Goal: Task Accomplishment & Management: Complete application form

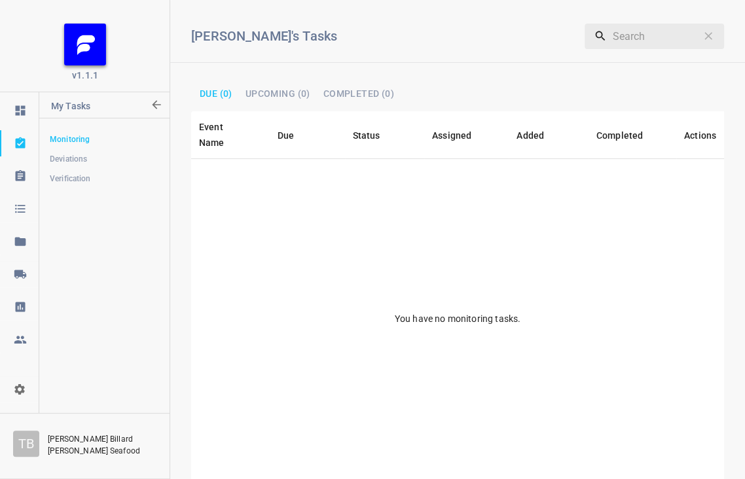
click at [78, 181] on span "Verification" at bounding box center [104, 178] width 109 height 13
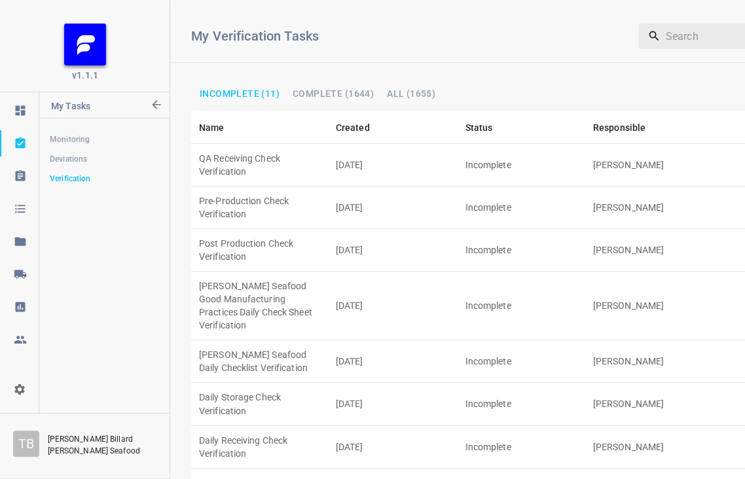
click at [398, 186] on td "[DATE]" at bounding box center [393, 207] width 130 height 43
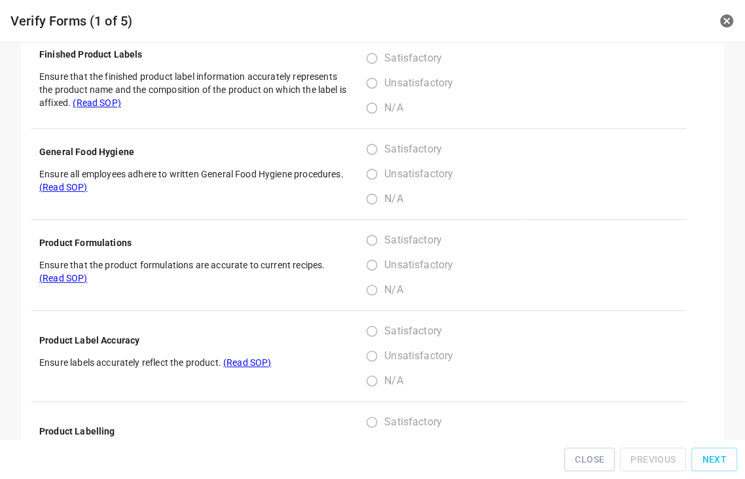
scroll to position [616, 0]
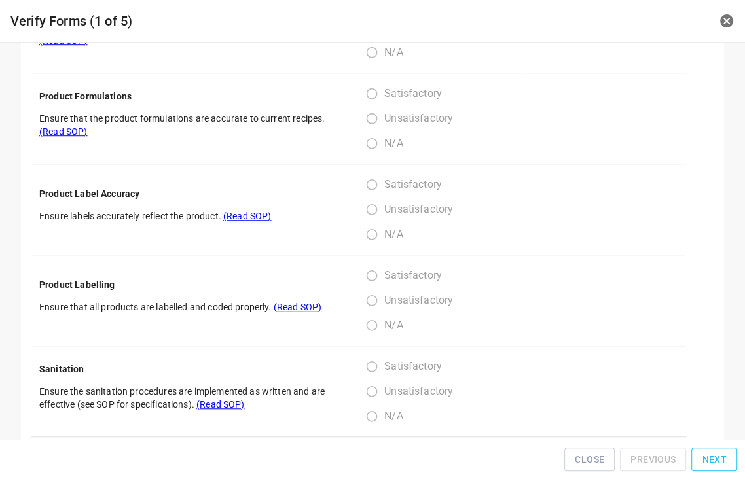
click at [710, 459] on span "Next" at bounding box center [713, 459] width 25 height 16
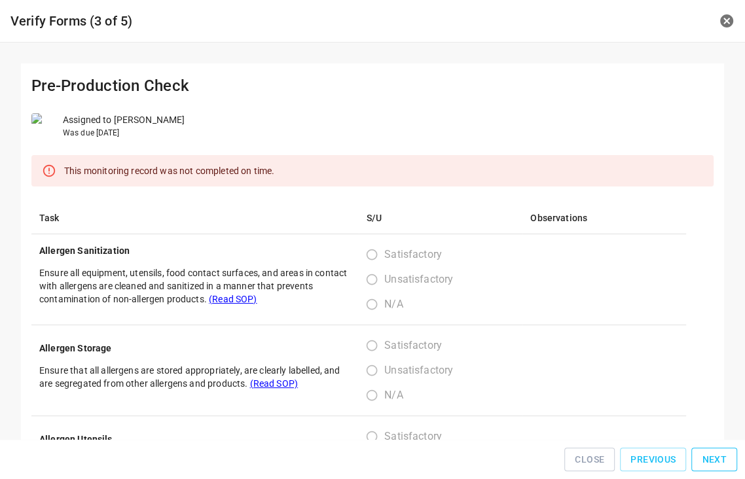
click at [710, 459] on span "Next" at bounding box center [713, 459] width 25 height 16
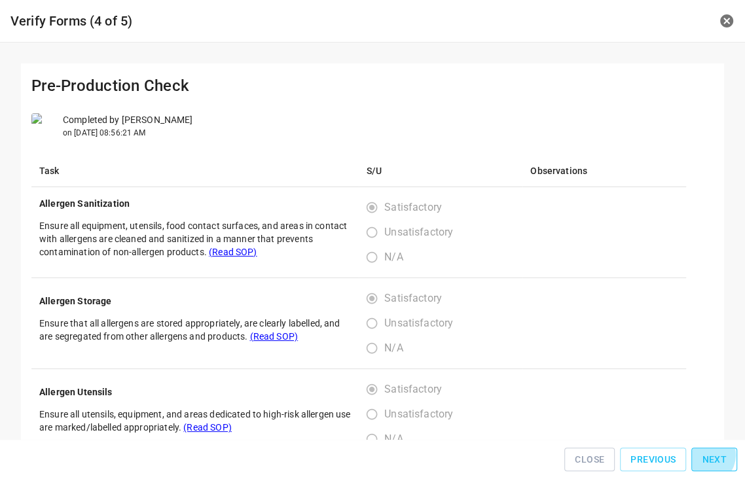
click at [710, 459] on span "Next" at bounding box center [713, 459] width 25 height 16
click at [711, 459] on span "Next" at bounding box center [713, 459] width 25 height 16
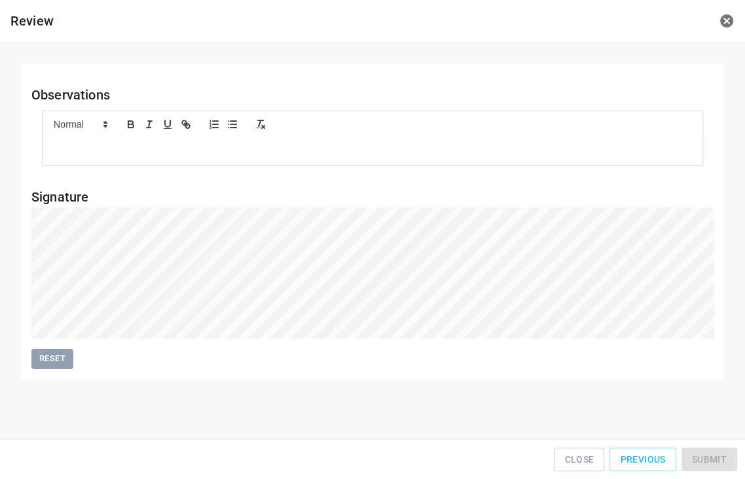
click at [712, 459] on div "Close Previous Submit" at bounding box center [372, 459] width 734 height 29
click at [696, 456] on button "Submit" at bounding box center [709, 459] width 56 height 24
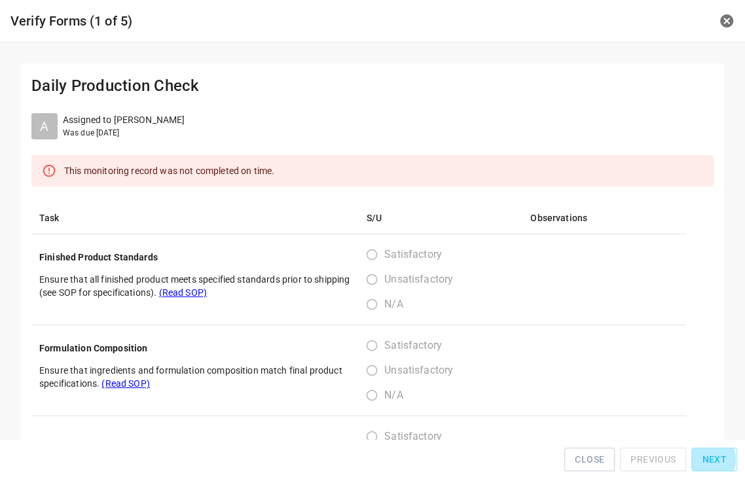
click at [707, 463] on span "Next" at bounding box center [713, 459] width 25 height 16
click at [706, 463] on span "Next" at bounding box center [713, 459] width 25 height 16
click at [705, 463] on span "Next" at bounding box center [713, 459] width 25 height 16
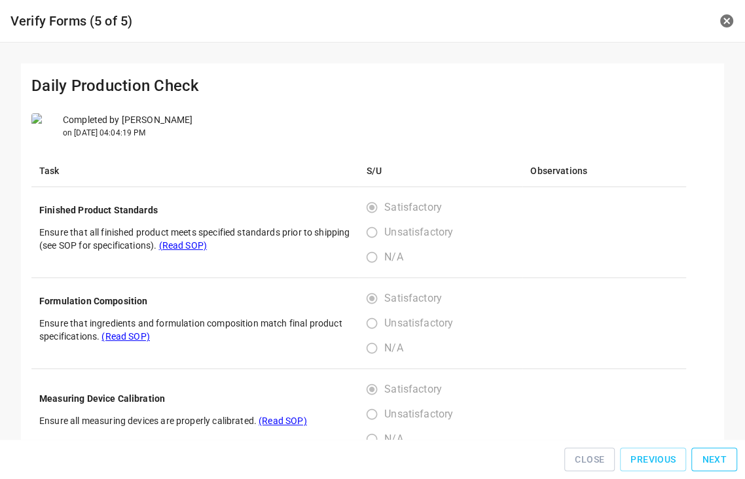
click at [705, 463] on span "Next" at bounding box center [713, 459] width 25 height 16
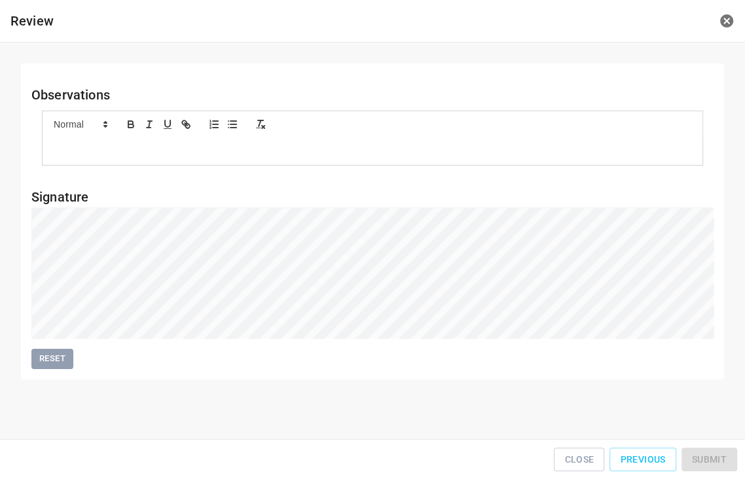
click at [705, 462] on div "Close Previous Submit" at bounding box center [372, 459] width 734 height 29
click at [724, 453] on button "Submit" at bounding box center [709, 459] width 56 height 24
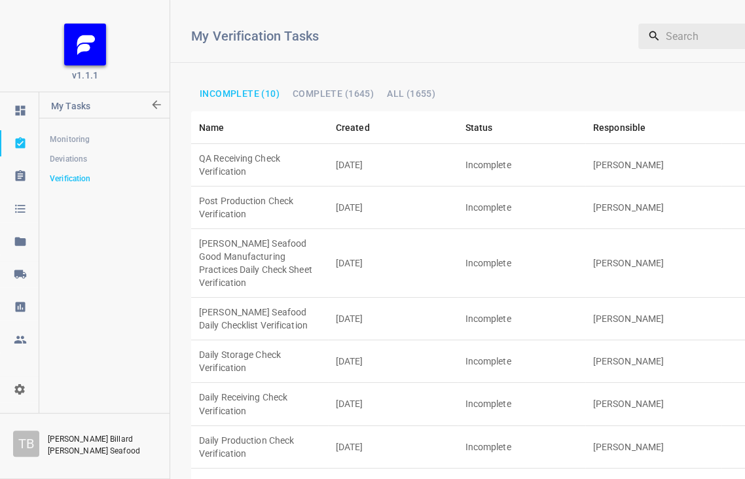
click at [350, 229] on td "[DATE]" at bounding box center [393, 263] width 130 height 69
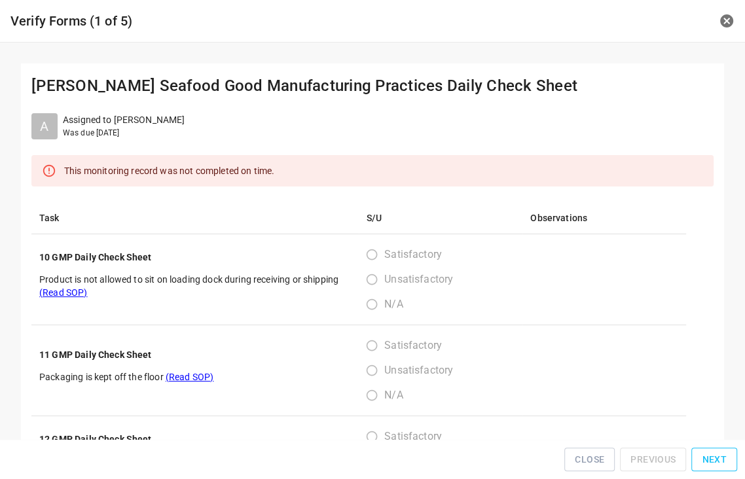
click at [711, 459] on span "Next" at bounding box center [713, 459] width 25 height 16
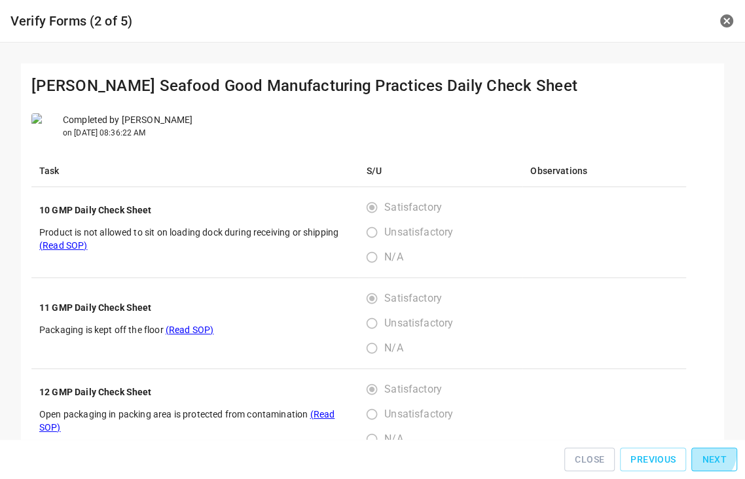
click at [711, 459] on span "Next" at bounding box center [713, 459] width 25 height 16
click at [712, 458] on span "Next" at bounding box center [713, 459] width 25 height 16
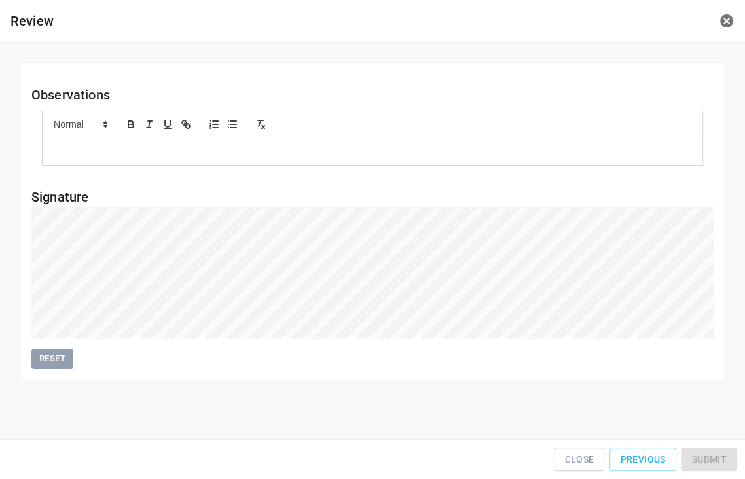
click at [712, 457] on div "Close Previous Submit" at bounding box center [372, 459] width 734 height 29
click at [712, 456] on div "Close Previous Submit" at bounding box center [372, 459] width 734 height 29
click at [716, 455] on span "Submit" at bounding box center [709, 459] width 35 height 16
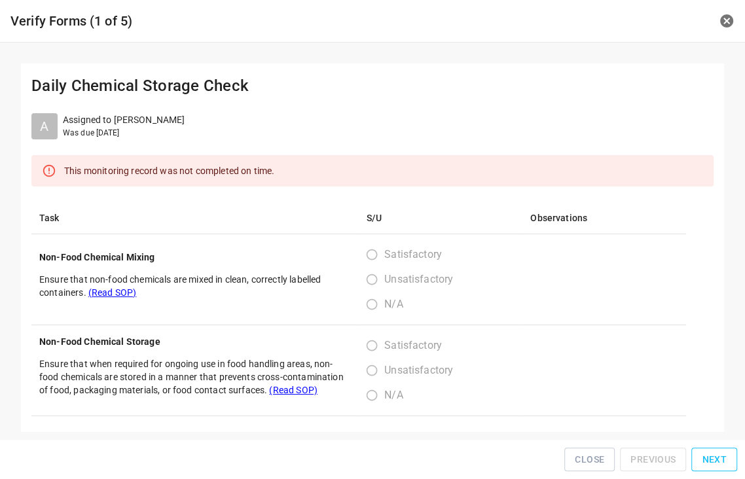
click at [710, 457] on span "Next" at bounding box center [713, 459] width 25 height 16
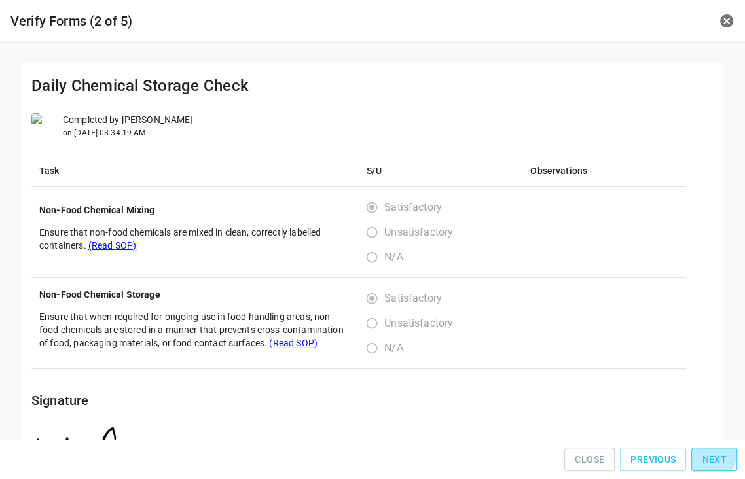
click at [712, 458] on span "Next" at bounding box center [713, 459] width 25 height 16
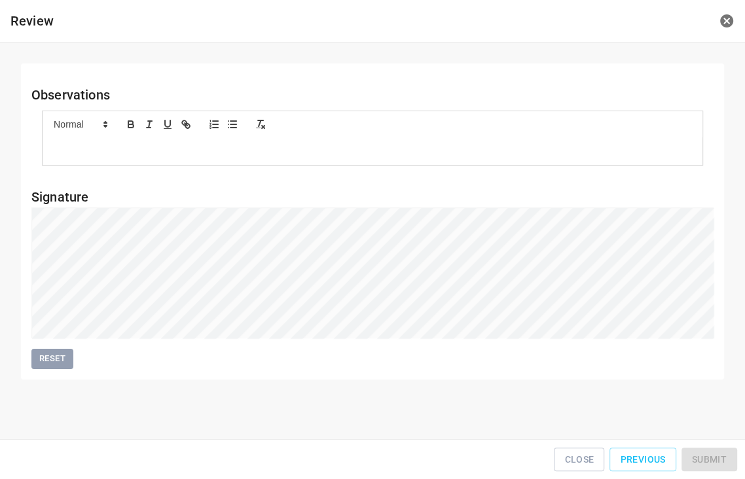
click at [712, 458] on div "Close Previous Submit" at bounding box center [372, 459] width 734 height 29
click at [712, 457] on span "Submit" at bounding box center [709, 459] width 35 height 16
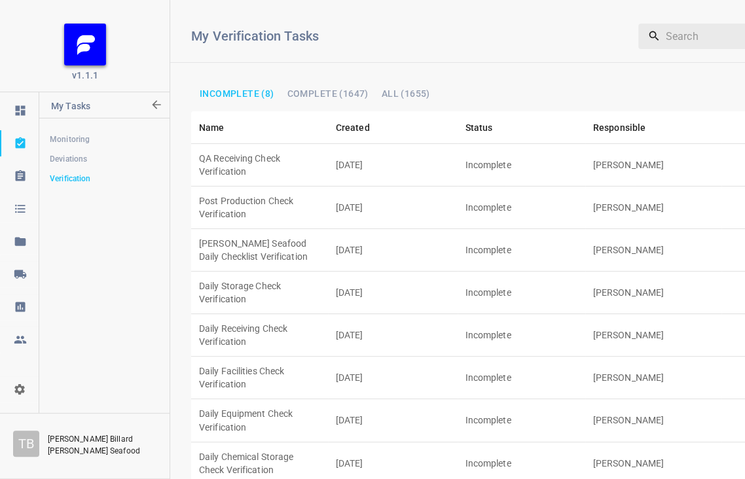
click at [497, 146] on td "Incomplete" at bounding box center [521, 165] width 128 height 43
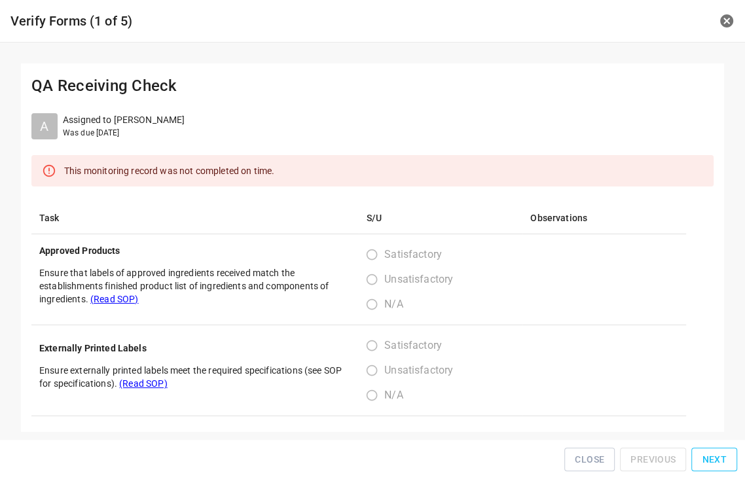
click at [720, 464] on span "Next" at bounding box center [713, 459] width 25 height 16
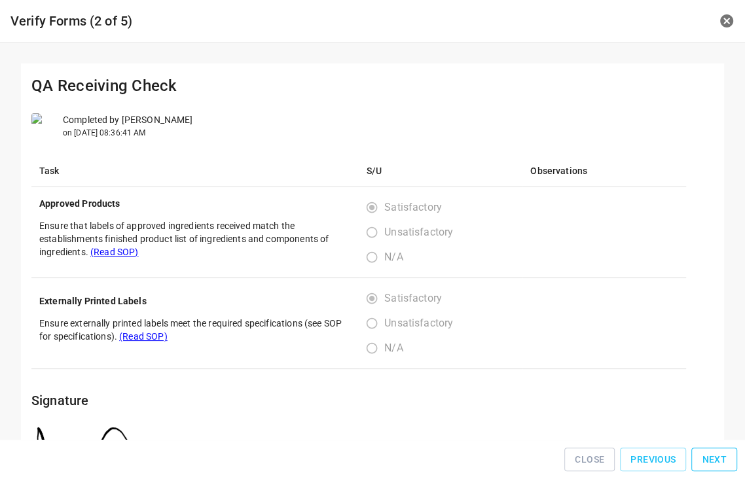
click at [720, 464] on span "Next" at bounding box center [713, 459] width 25 height 16
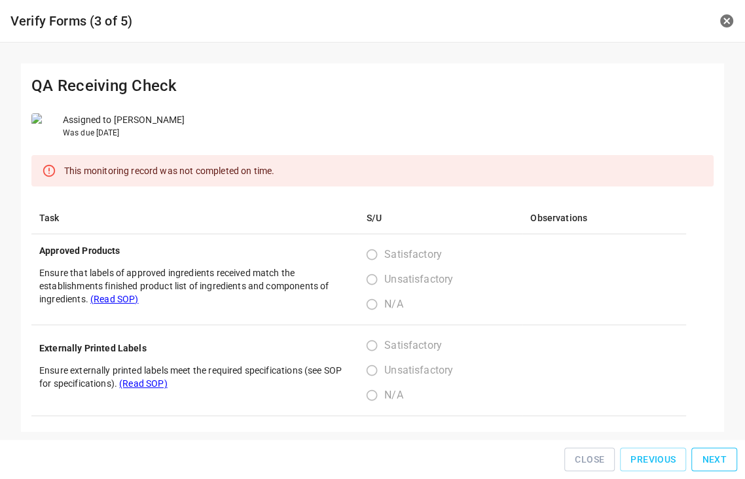
click at [720, 464] on span "Next" at bounding box center [713, 459] width 25 height 16
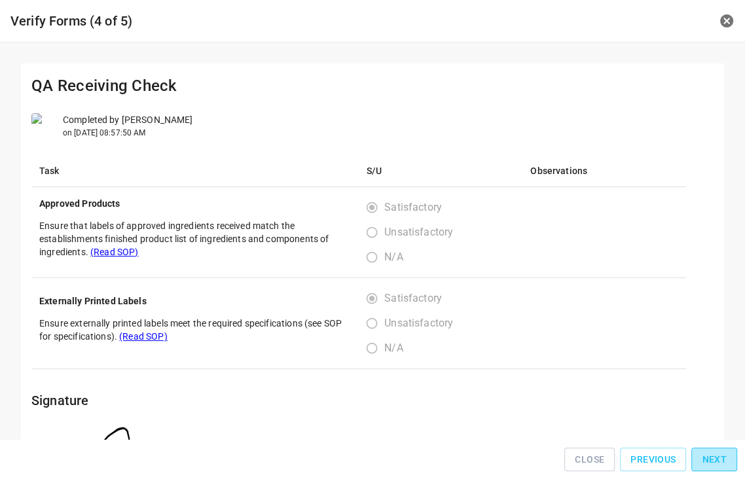
click at [720, 464] on span "Next" at bounding box center [713, 459] width 25 height 16
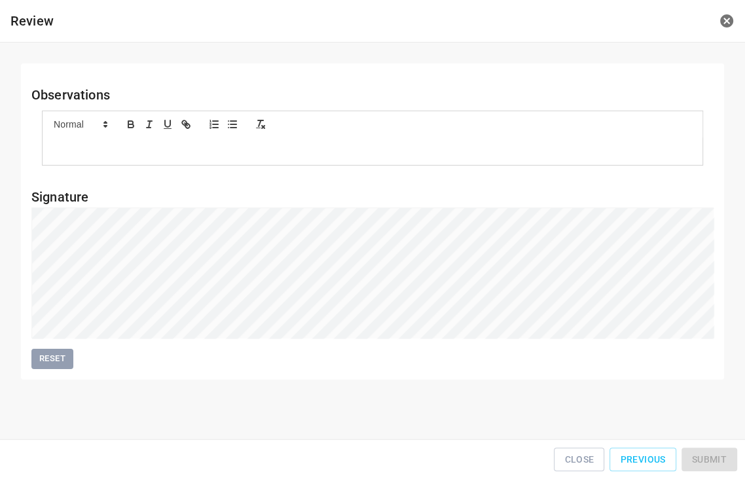
click at [718, 463] on div "Close Previous Submit" at bounding box center [372, 459] width 734 height 29
click at [708, 456] on span "Submit" at bounding box center [709, 459] width 35 height 16
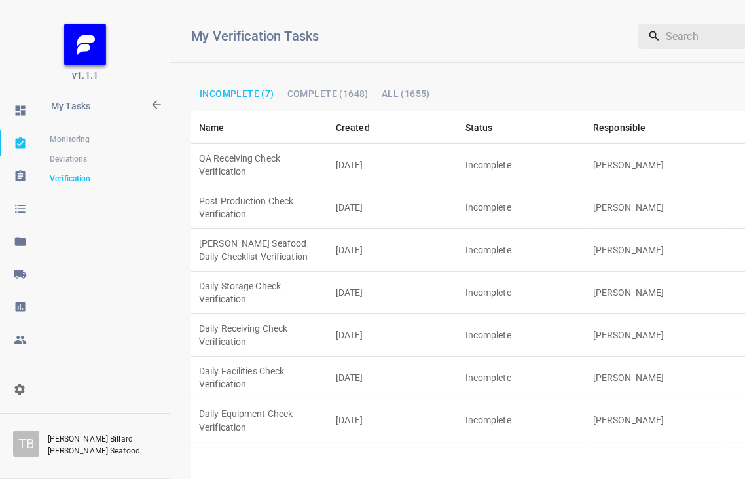
click at [594, 272] on td "[PERSON_NAME]" at bounding box center [653, 293] width 137 height 43
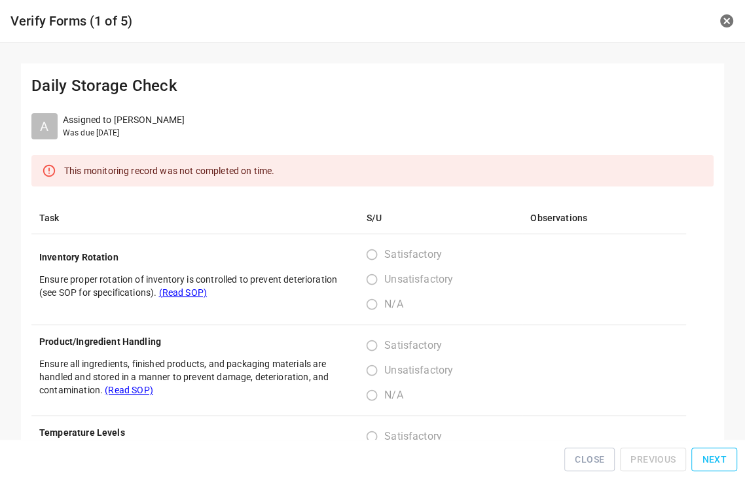
click at [724, 457] on span "Next" at bounding box center [713, 459] width 25 height 16
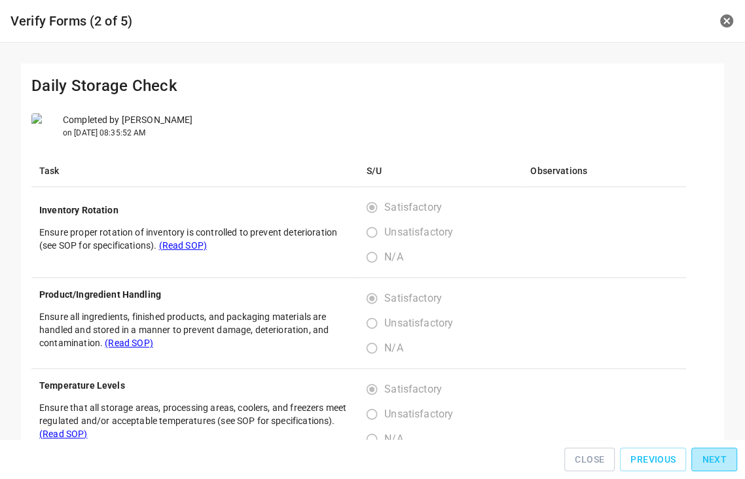
click at [724, 458] on span "Next" at bounding box center [713, 459] width 25 height 16
click at [723, 458] on span "Next" at bounding box center [713, 459] width 25 height 16
click at [723, 458] on div "Close Previous Next" at bounding box center [372, 459] width 734 height 29
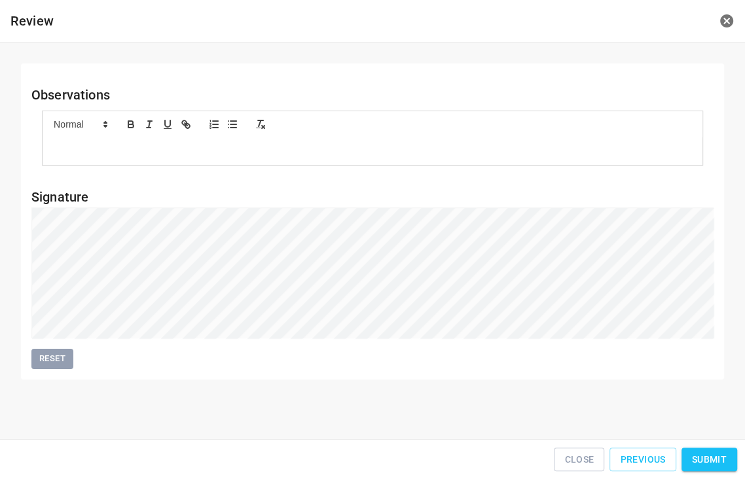
click at [716, 457] on span "Submit" at bounding box center [709, 459] width 35 height 16
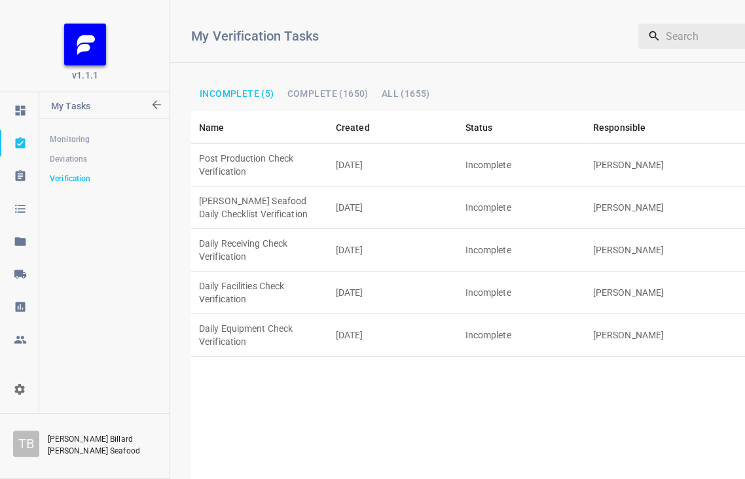
click at [328, 197] on td "[DATE]" at bounding box center [393, 207] width 130 height 43
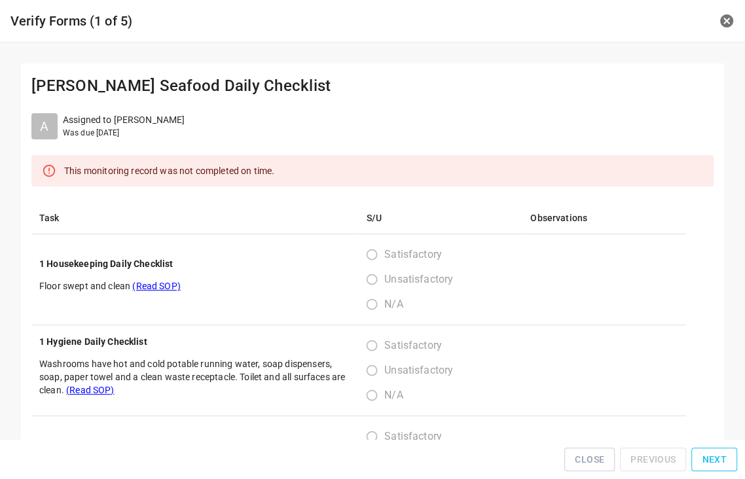
click at [703, 461] on button "Next" at bounding box center [714, 459] width 46 height 24
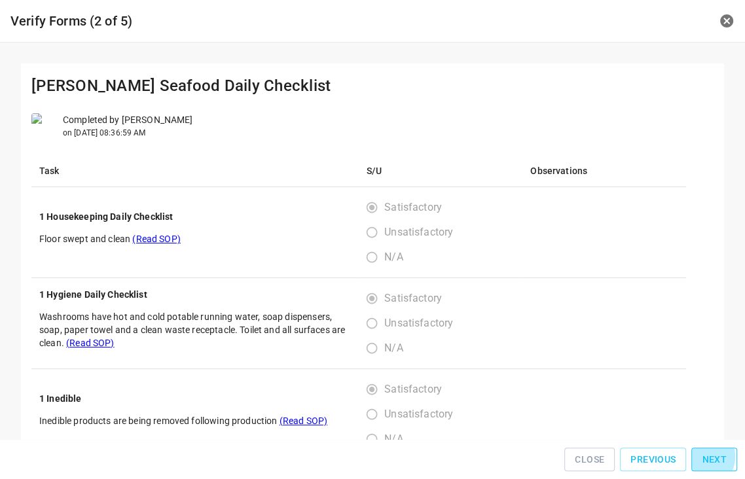
click at [704, 461] on button "Next" at bounding box center [714, 459] width 46 height 24
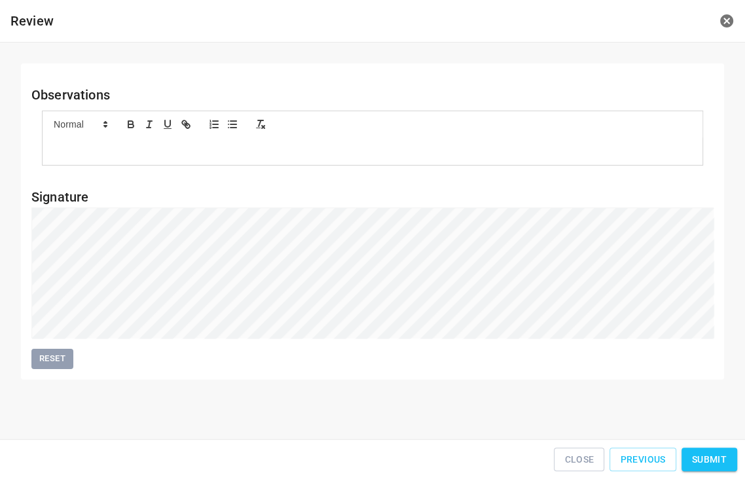
click at [716, 460] on span "Submit" at bounding box center [709, 459] width 35 height 16
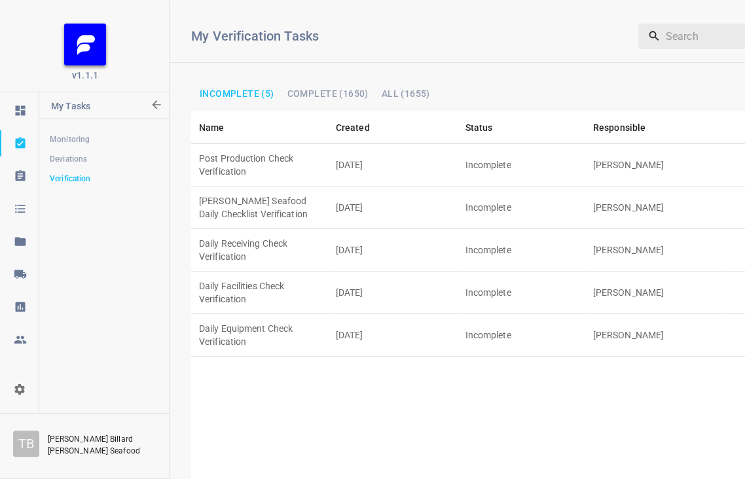
click at [578, 314] on td "Incomplete" at bounding box center [521, 335] width 128 height 43
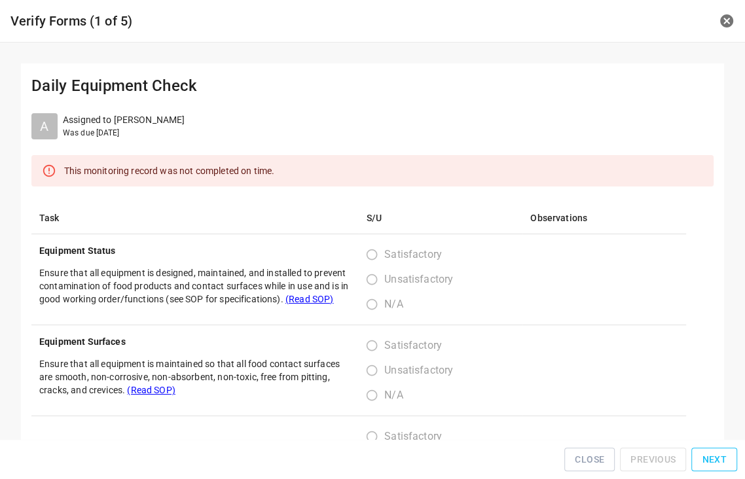
click at [706, 461] on span "Next" at bounding box center [713, 459] width 25 height 16
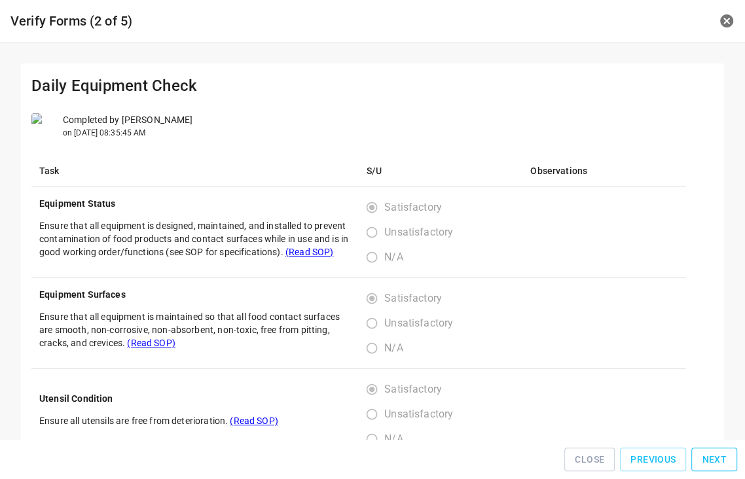
click at [706, 461] on span "Next" at bounding box center [713, 459] width 25 height 16
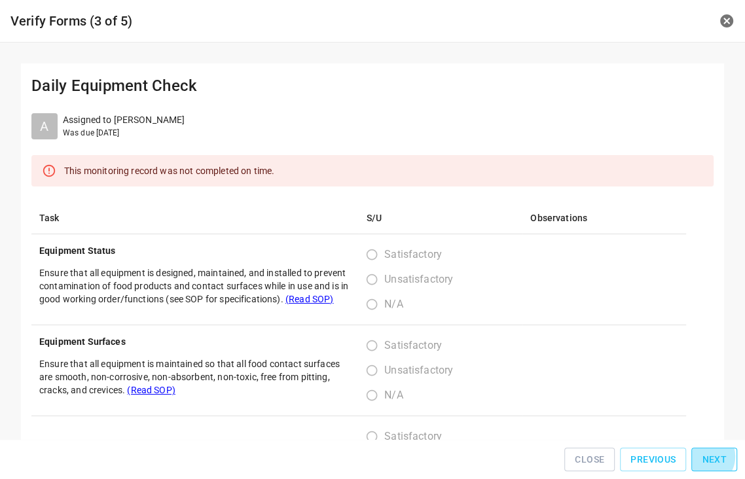
click at [706, 461] on span "Next" at bounding box center [713, 459] width 25 height 16
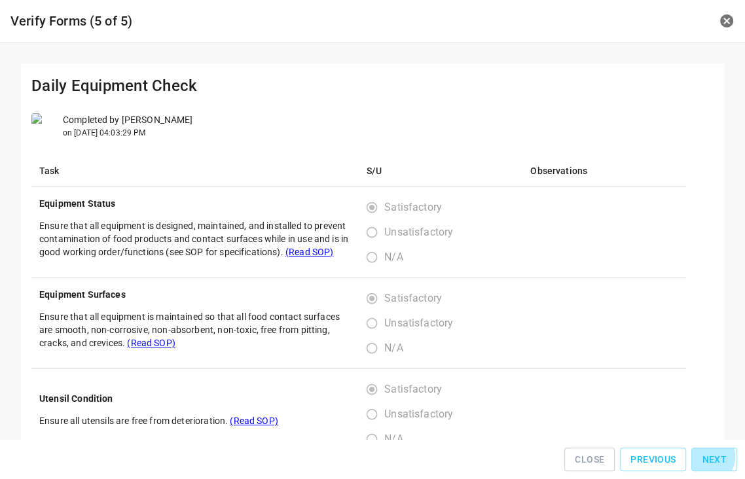
click at [707, 461] on span "Next" at bounding box center [713, 459] width 25 height 16
click at [707, 461] on div "Close Previous Next" at bounding box center [372, 459] width 734 height 29
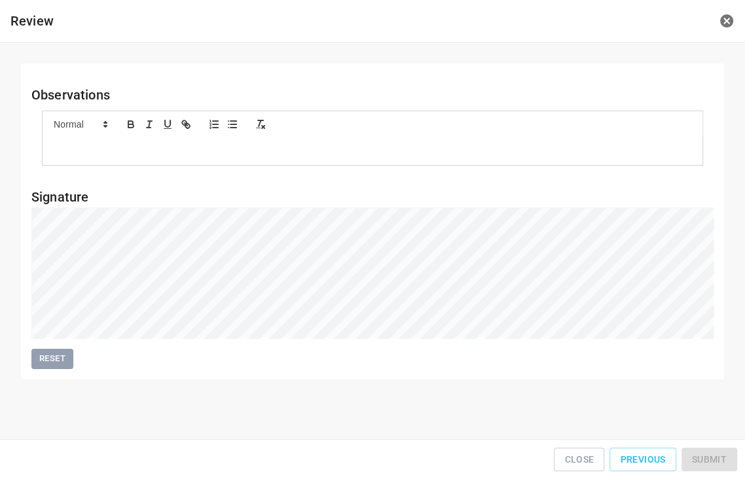
click at [707, 461] on div "Close Previous Submit" at bounding box center [372, 459] width 734 height 29
click at [720, 459] on span "Submit" at bounding box center [709, 459] width 35 height 16
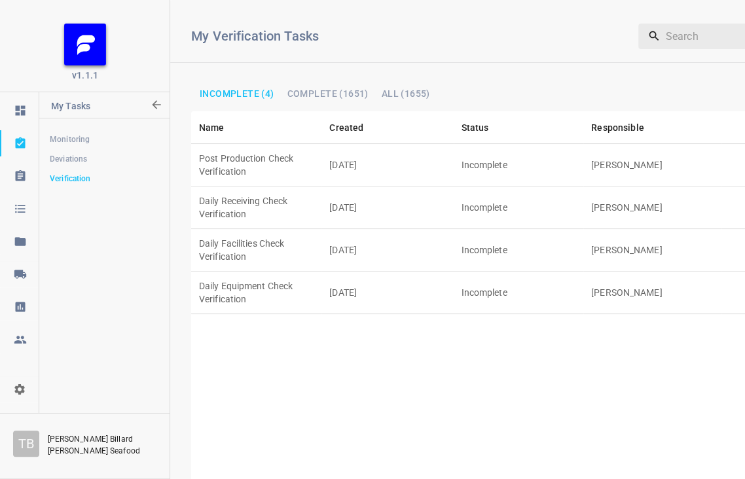
click at [582, 152] on td "Incomplete" at bounding box center [518, 165] width 130 height 43
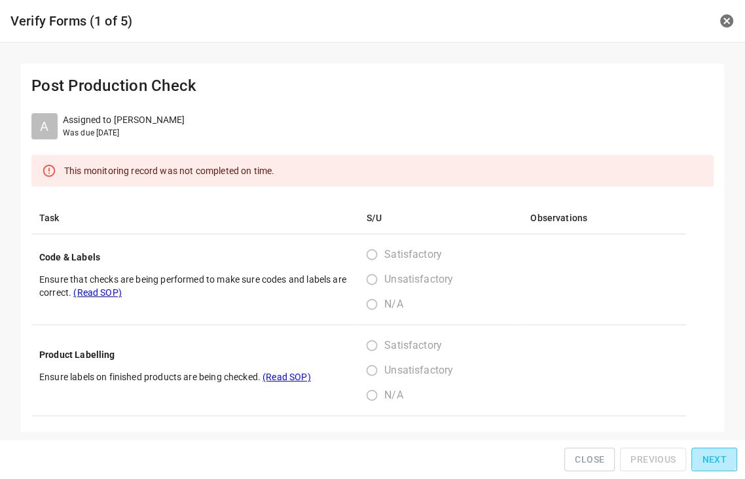
click at [718, 456] on span "Next" at bounding box center [713, 459] width 25 height 16
click at [718, 455] on span "Next" at bounding box center [713, 459] width 25 height 16
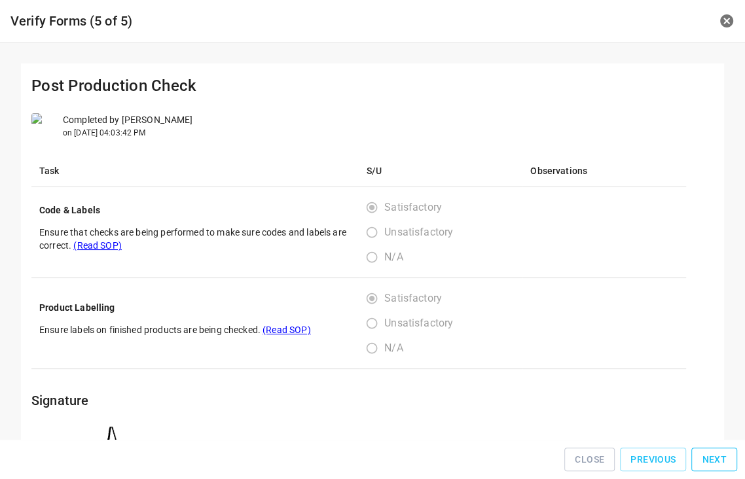
click at [720, 454] on button "Next" at bounding box center [714, 459] width 46 height 24
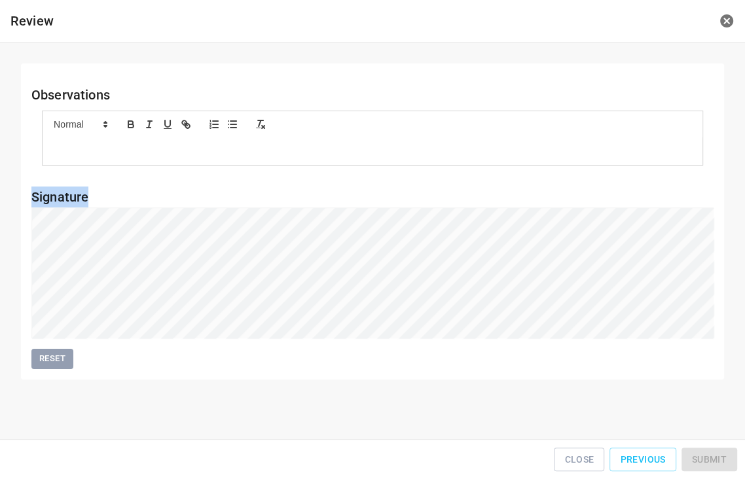
click at [720, 453] on div "Close Previous Submit" at bounding box center [372, 459] width 734 height 29
click at [718, 454] on button "Submit" at bounding box center [709, 459] width 56 height 24
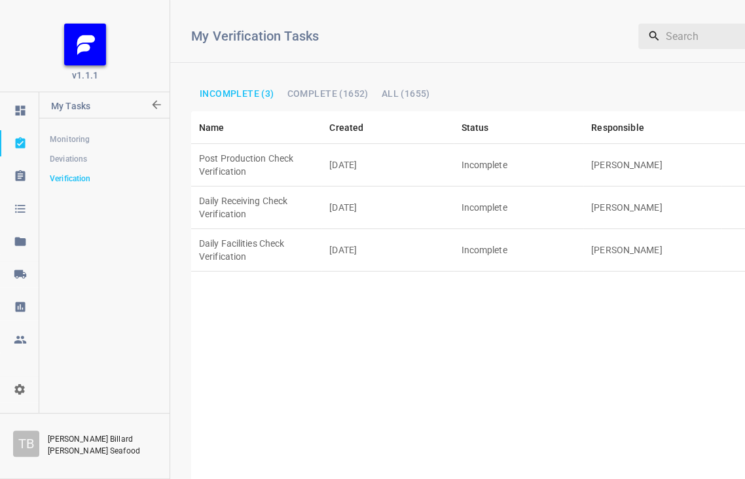
click at [598, 229] on td "[PERSON_NAME]" at bounding box center [652, 250] width 138 height 43
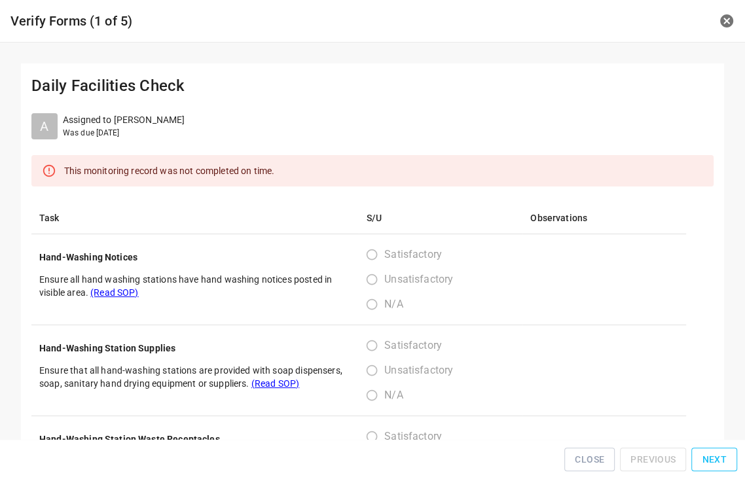
click at [714, 457] on span "Next" at bounding box center [713, 459] width 25 height 16
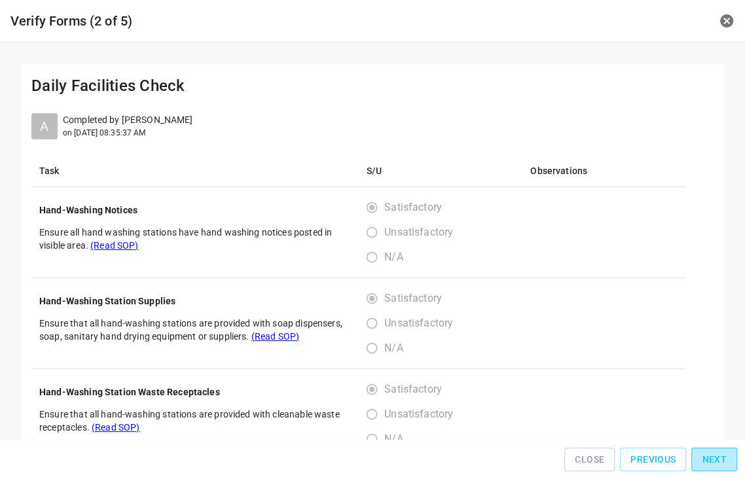
click at [718, 460] on span "Next" at bounding box center [713, 459] width 25 height 16
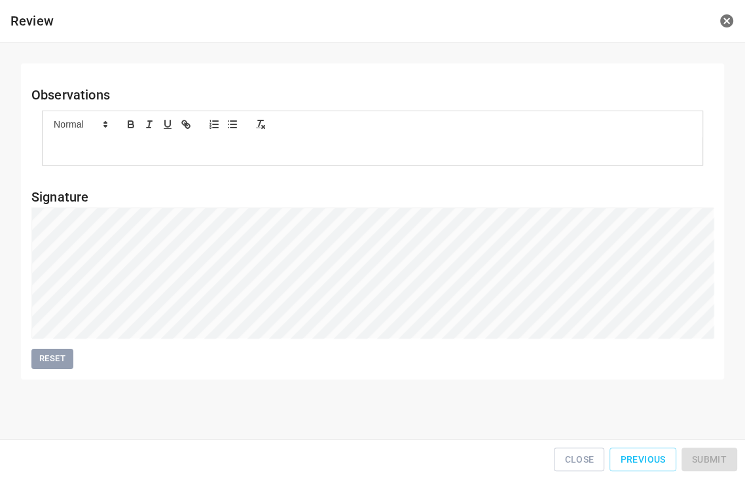
click at [718, 460] on div "Close Previous Submit" at bounding box center [372, 459] width 734 height 29
click at [716, 459] on div "Close Previous Submit" at bounding box center [372, 459] width 734 height 29
click at [717, 454] on button "Submit" at bounding box center [709, 459] width 56 height 24
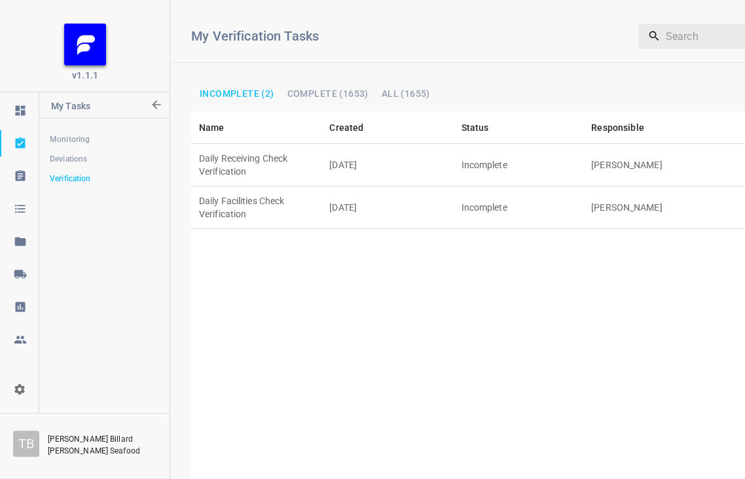
click at [559, 149] on td "Incomplete" at bounding box center [518, 165] width 130 height 43
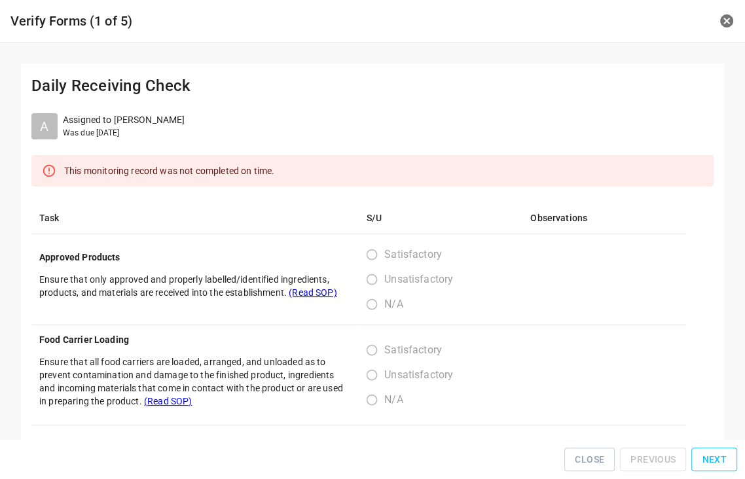
click at [717, 455] on span "Next" at bounding box center [713, 459] width 25 height 16
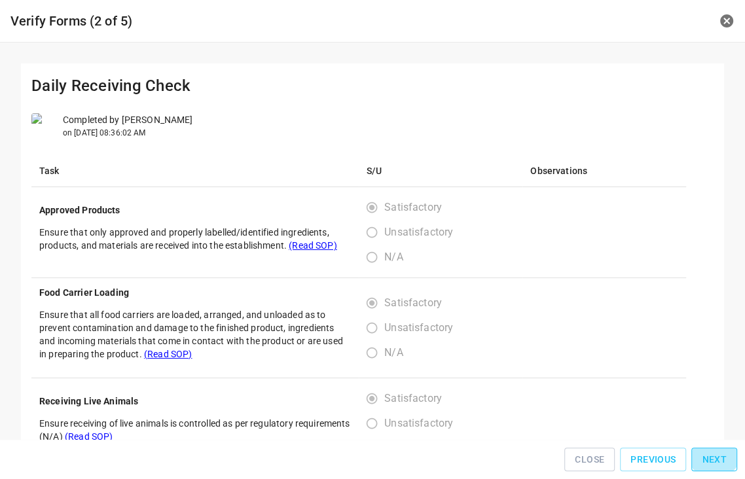
click at [717, 455] on span "Next" at bounding box center [713, 459] width 25 height 16
click at [716, 454] on button "Next" at bounding box center [714, 459] width 46 height 24
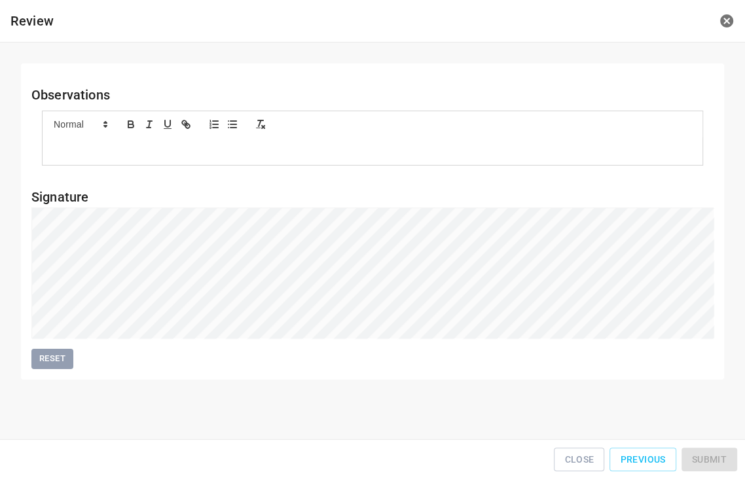
click at [717, 454] on div "Close Previous Submit" at bounding box center [372, 459] width 734 height 29
click at [710, 461] on span "Submit" at bounding box center [709, 459] width 35 height 16
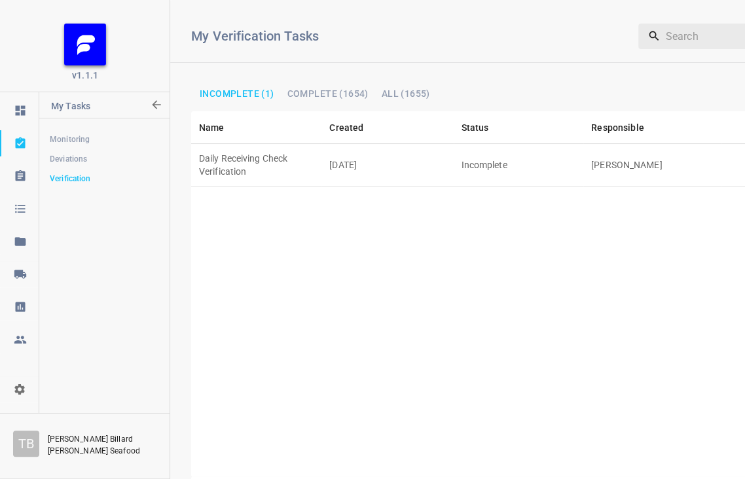
click at [464, 149] on td "Incomplete" at bounding box center [518, 165] width 130 height 43
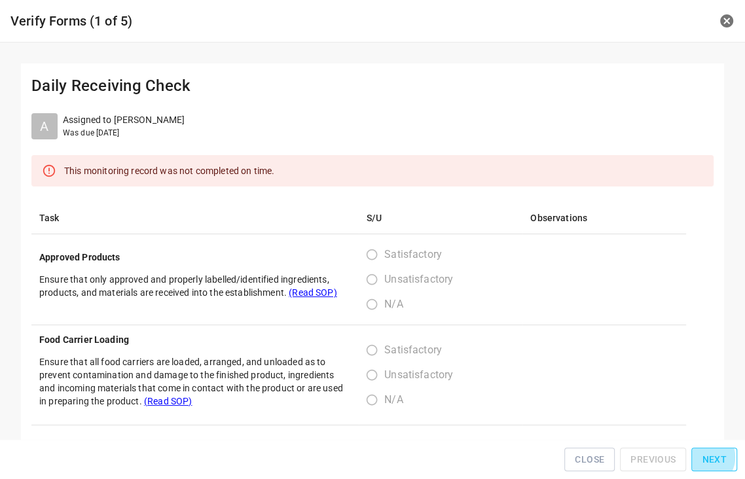
click at [705, 461] on span "Next" at bounding box center [713, 459] width 25 height 16
click at [707, 461] on span "Next" at bounding box center [713, 459] width 25 height 16
click at [707, 460] on span "Next" at bounding box center [713, 459] width 25 height 16
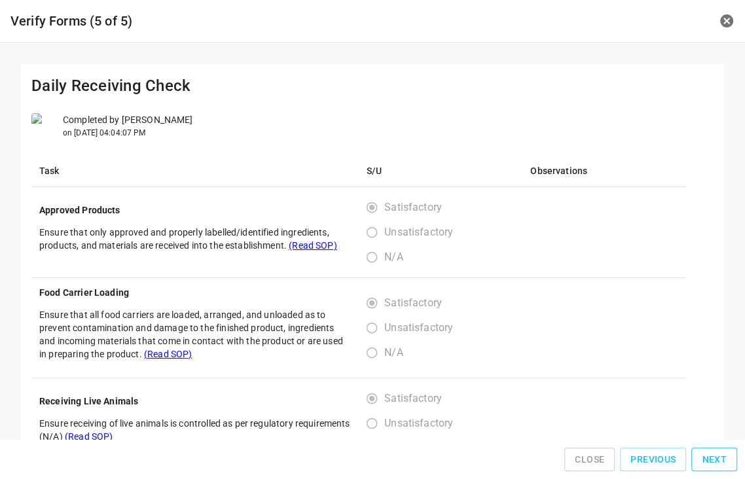
click at [707, 460] on span "Next" at bounding box center [713, 459] width 25 height 16
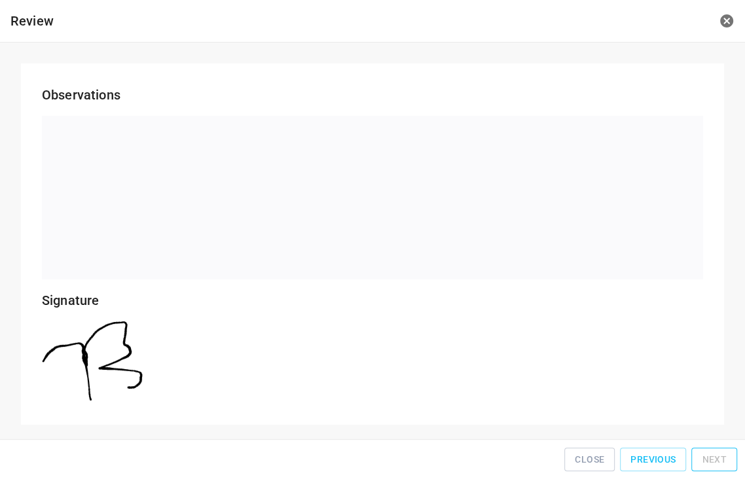
click at [707, 460] on div "Close Previous Next" at bounding box center [372, 459] width 734 height 29
click at [604, 463] on span "Close" at bounding box center [588, 459] width 29 height 16
